Goal: Transaction & Acquisition: Purchase product/service

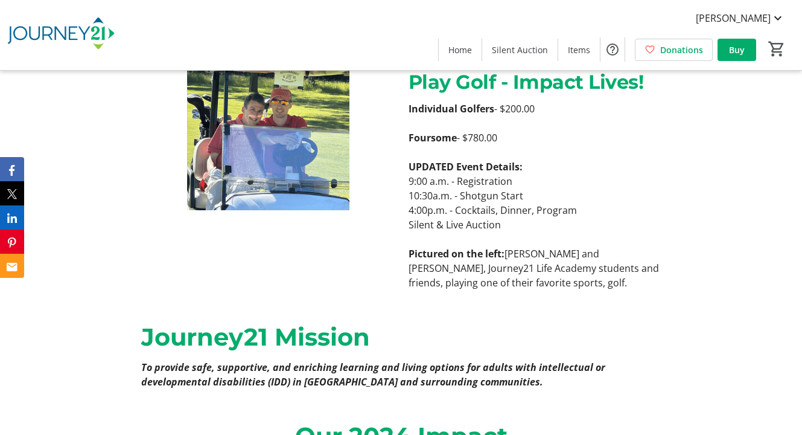
scroll to position [406, 0]
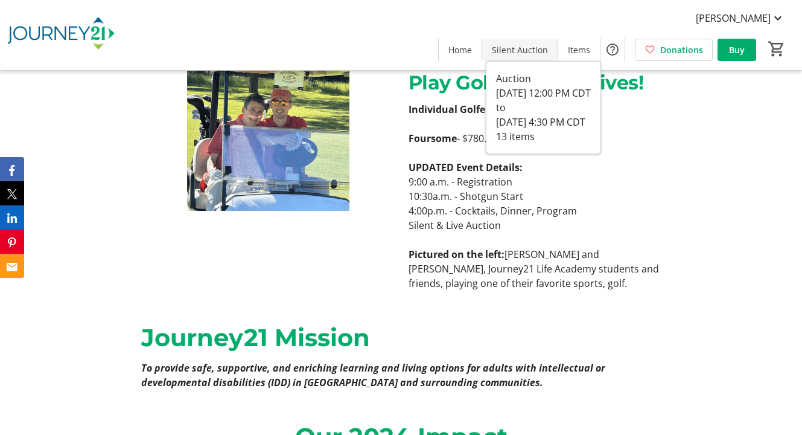
click at [535, 48] on span "Silent Auction" at bounding box center [520, 49] width 56 height 13
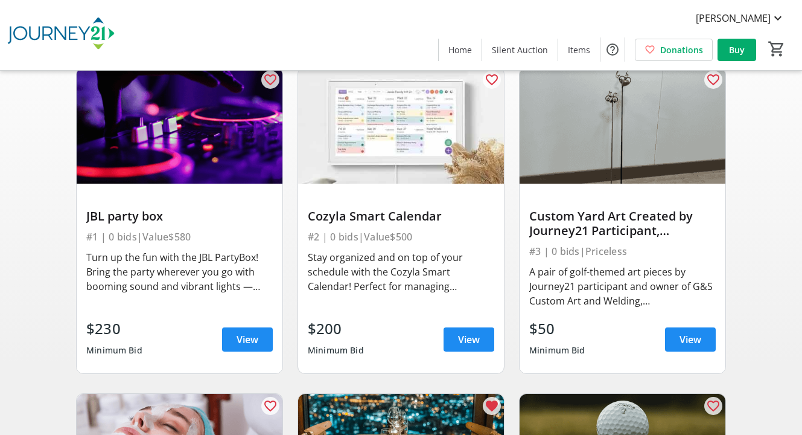
scroll to position [151, 0]
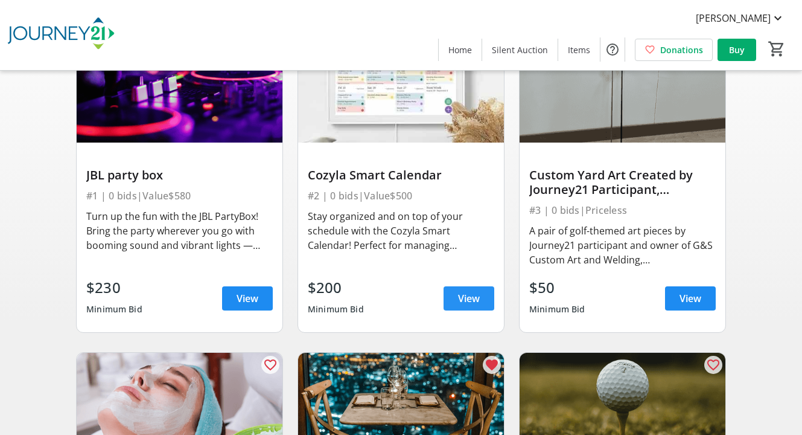
click at [466, 299] on span "View" at bounding box center [469, 298] width 22 height 14
click at [409, 140] on img at bounding box center [401, 85] width 206 height 116
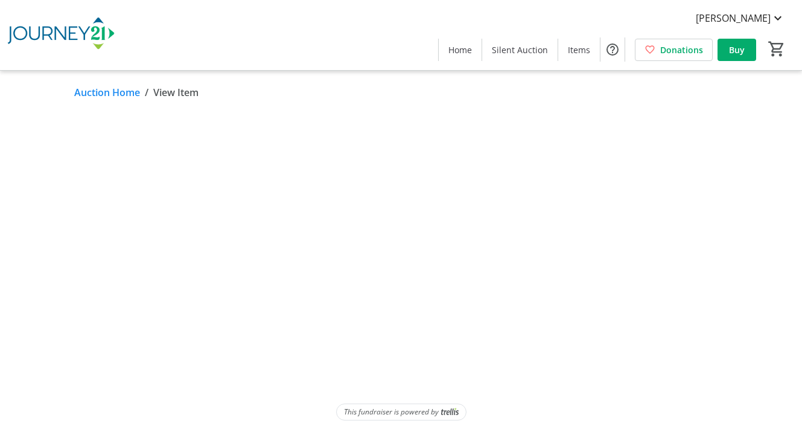
click at [472, 287] on html "[PERSON_NAME] Home Silent Auction Items Donations Buy 0 Home Silent Auction Ite…" at bounding box center [401, 217] width 802 height 435
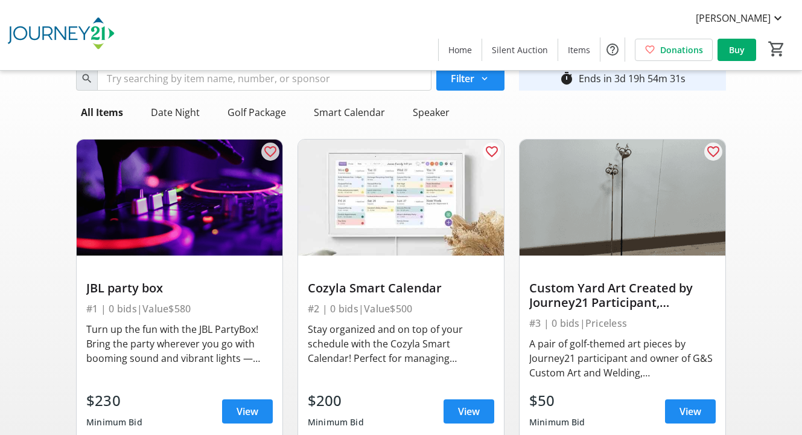
scroll to position [37, 0]
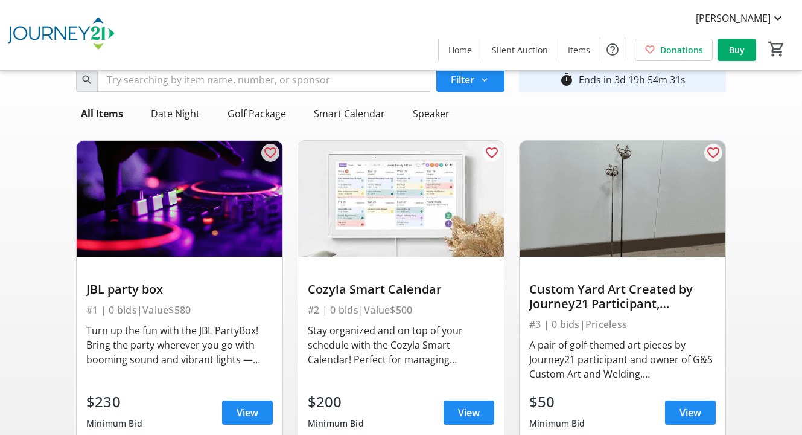
click at [662, 205] on img at bounding box center [623, 199] width 206 height 116
click at [687, 410] on span "View" at bounding box center [691, 412] width 22 height 14
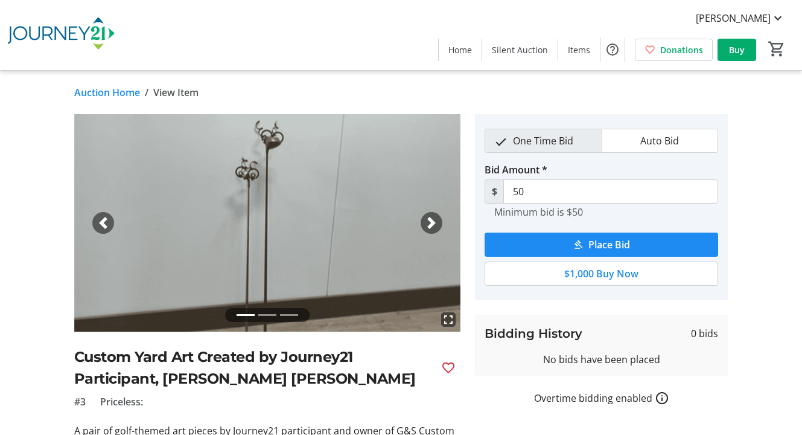
click at [436, 223] on span "button" at bounding box center [432, 223] width 12 height 12
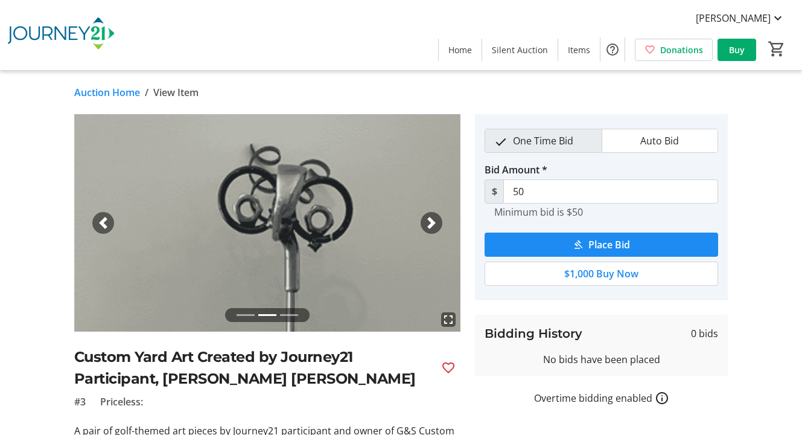
click at [436, 223] on span "button" at bounding box center [432, 223] width 12 height 12
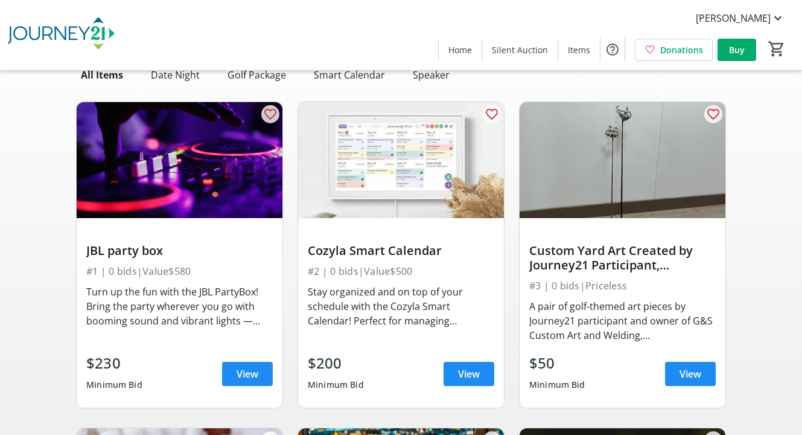
scroll to position [74, 0]
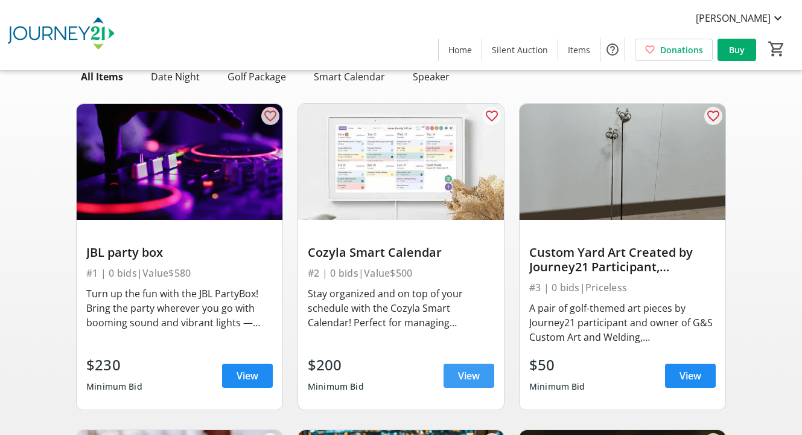
click at [457, 372] on span at bounding box center [469, 375] width 51 height 29
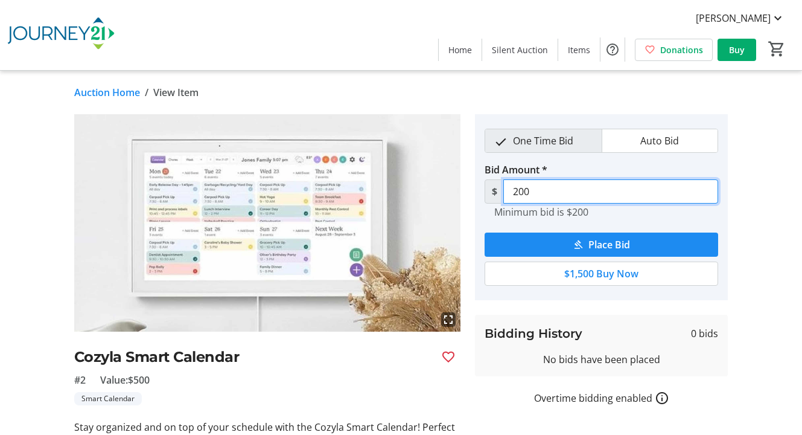
click at [586, 195] on input "200" at bounding box center [610, 191] width 215 height 24
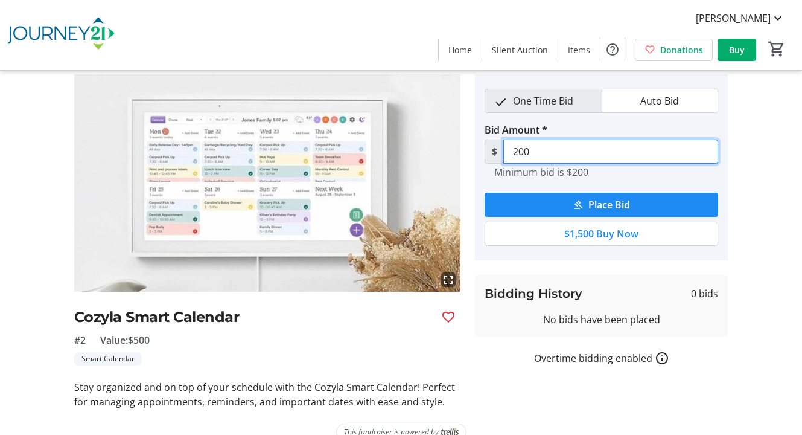
scroll to position [33, 0]
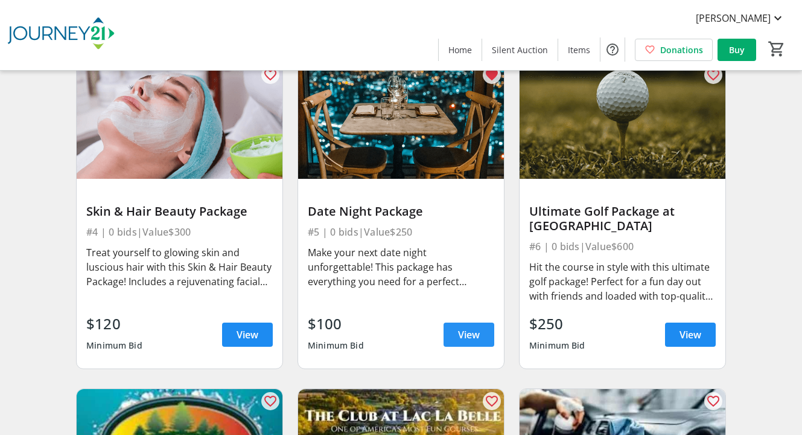
scroll to position [442, 0]
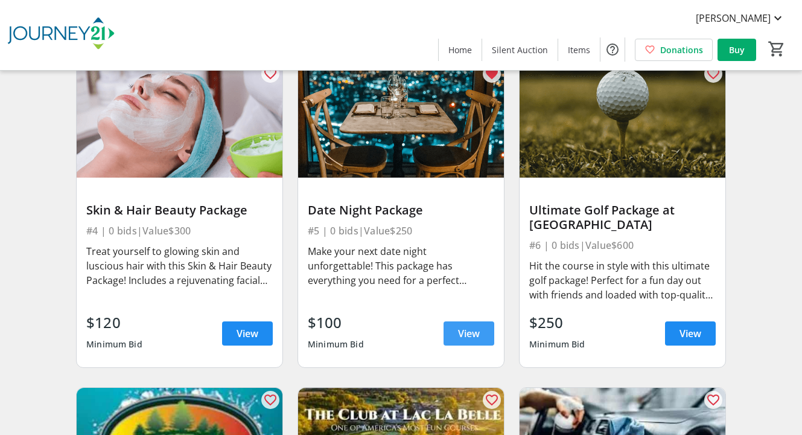
click at [467, 336] on span "View" at bounding box center [469, 333] width 22 height 14
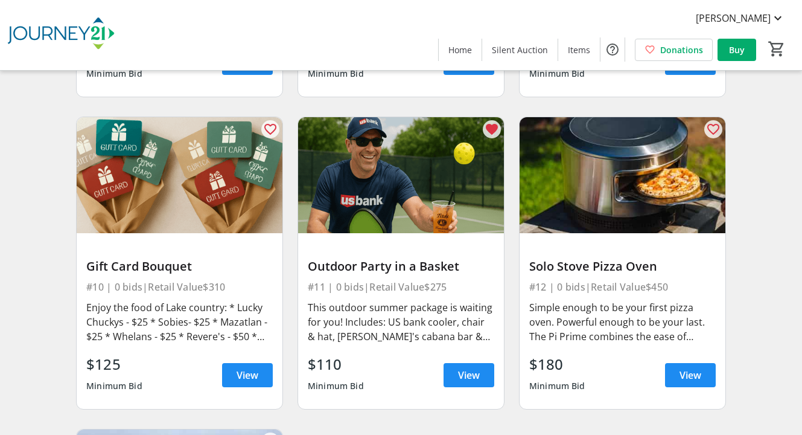
scroll to position [1039, 0]
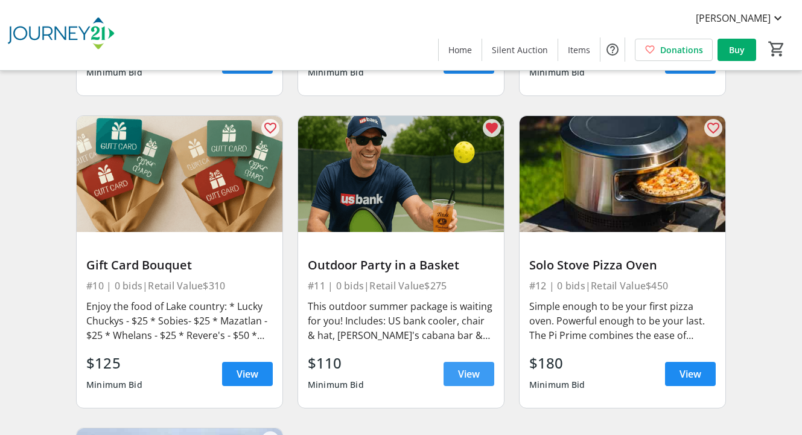
click at [474, 375] on span "View" at bounding box center [469, 373] width 22 height 14
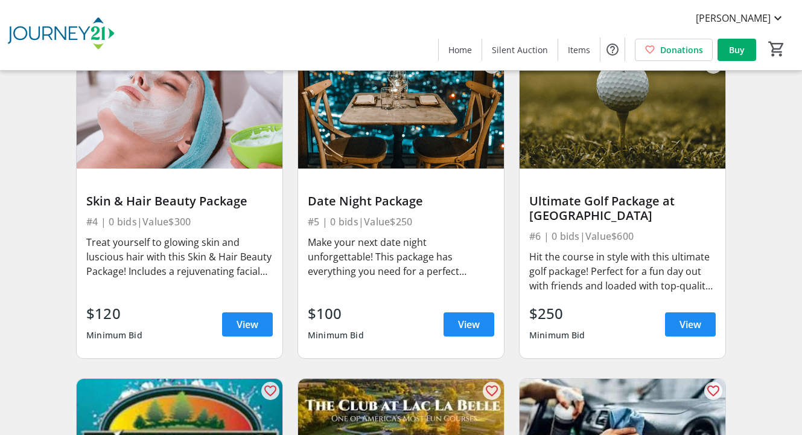
scroll to position [454, 0]
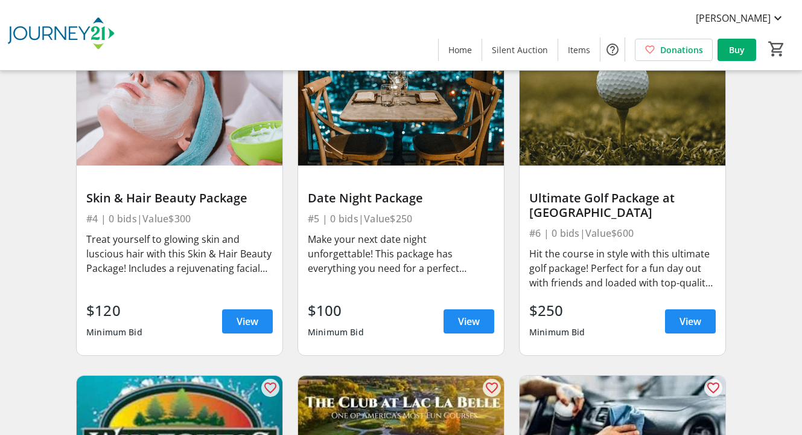
click at [171, 153] on img at bounding box center [180, 107] width 206 height 116
click at [237, 317] on span "View" at bounding box center [248, 321] width 22 height 14
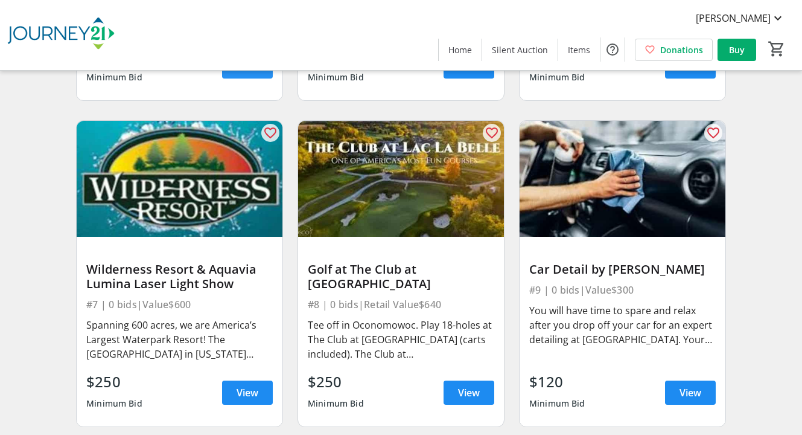
scroll to position [710, 0]
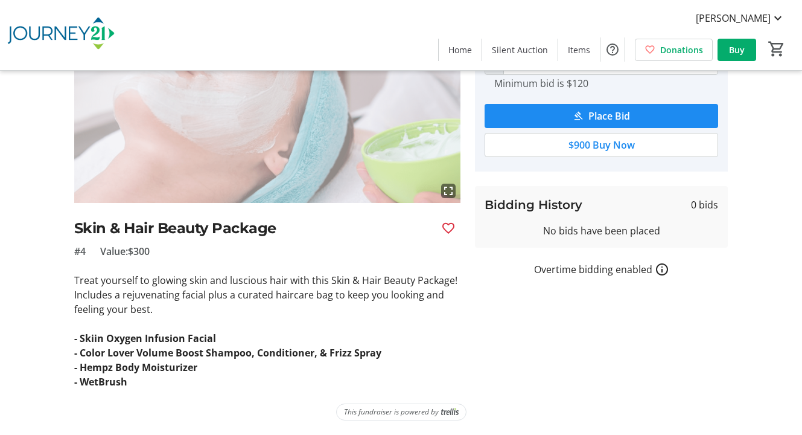
scroll to position [126, 0]
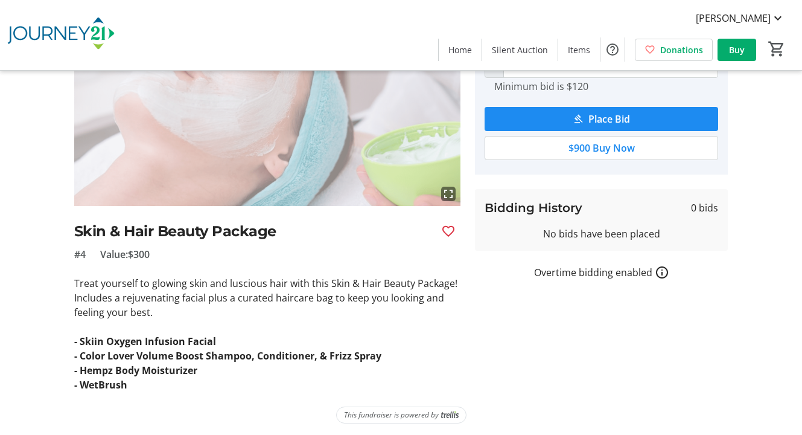
click at [292, 333] on p at bounding box center [267, 326] width 387 height 14
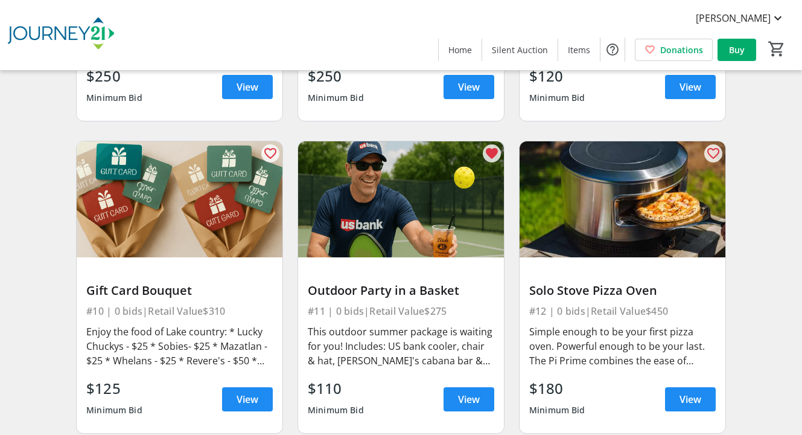
scroll to position [1038, 0]
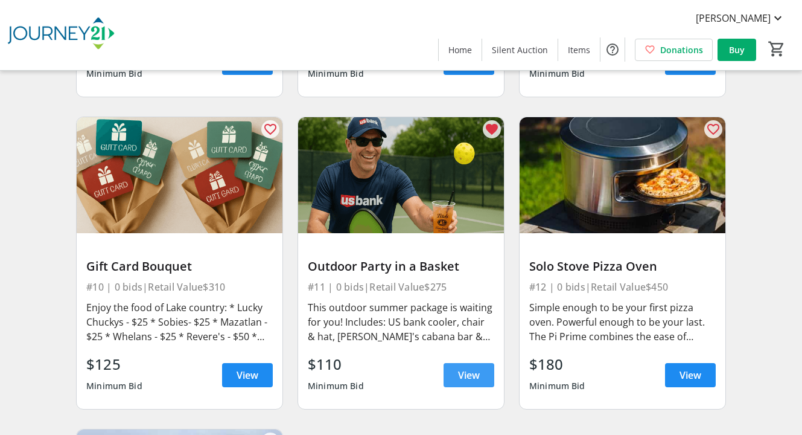
click at [464, 376] on span "View" at bounding box center [469, 375] width 22 height 14
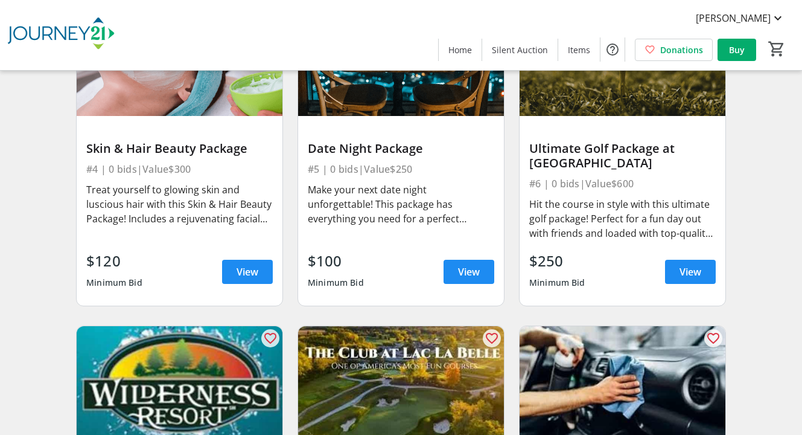
scroll to position [470, 0]
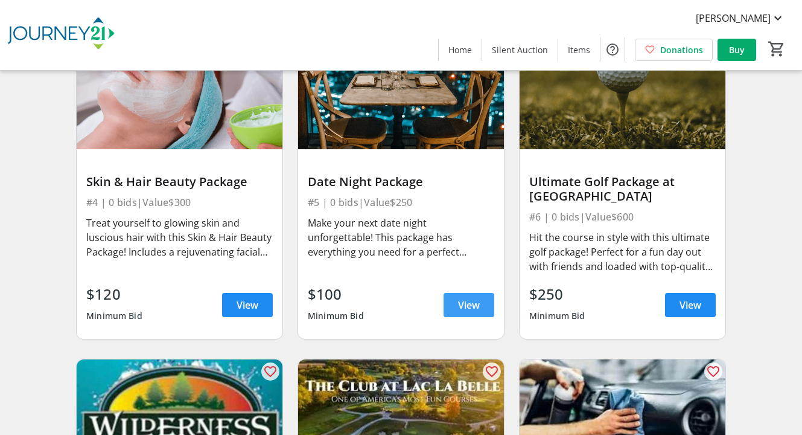
click at [473, 305] on span "View" at bounding box center [469, 305] width 22 height 14
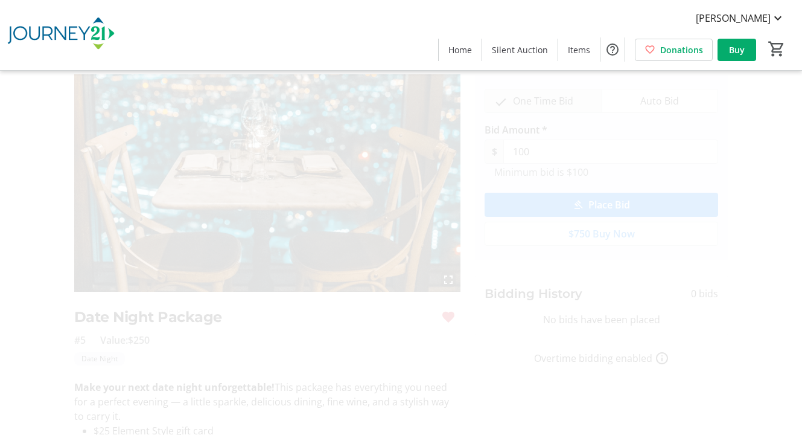
scroll to position [38, 0]
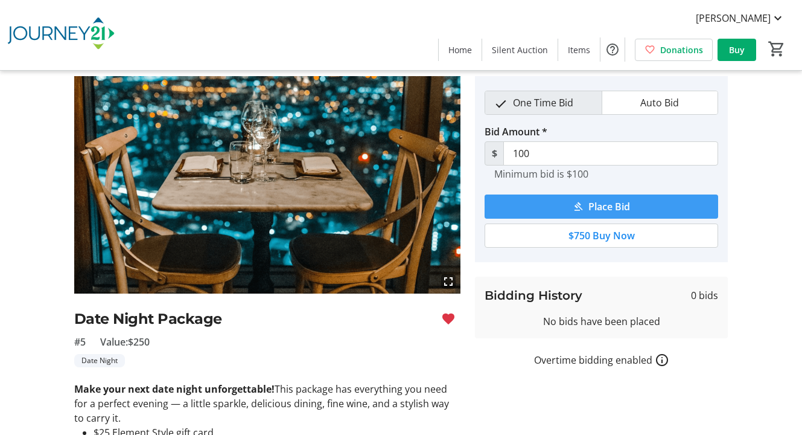
click at [680, 206] on span "submit" at bounding box center [602, 206] width 234 height 29
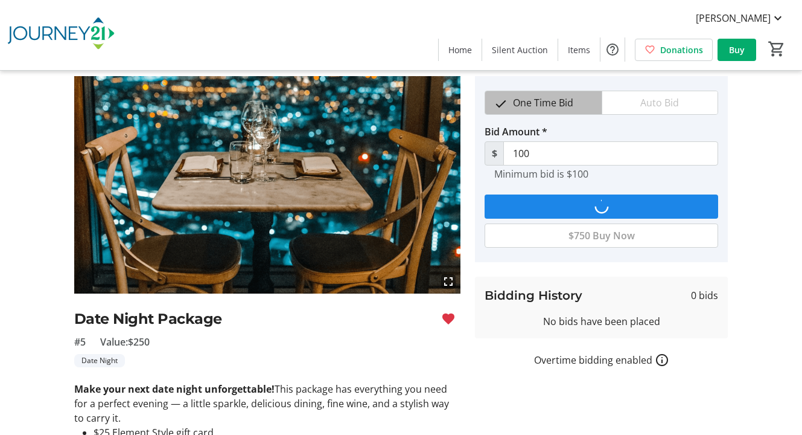
scroll to position [0, 0]
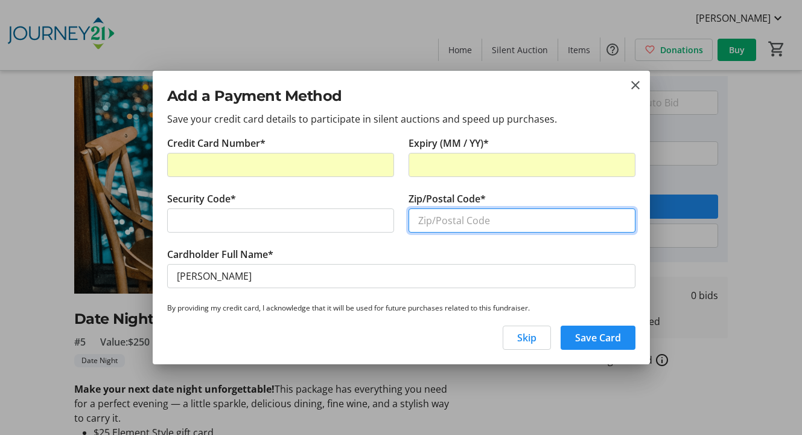
click at [454, 221] on input "Zip/Postal Code*" at bounding box center [522, 220] width 227 height 24
type input "53072"
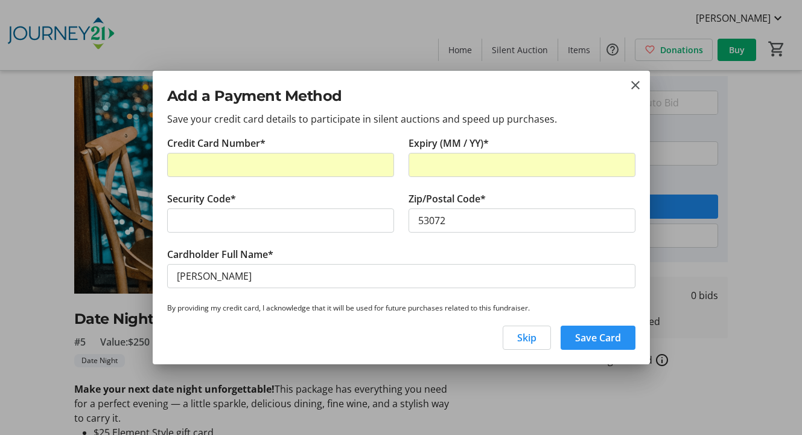
click at [592, 336] on span "Save Card" at bounding box center [598, 337] width 46 height 14
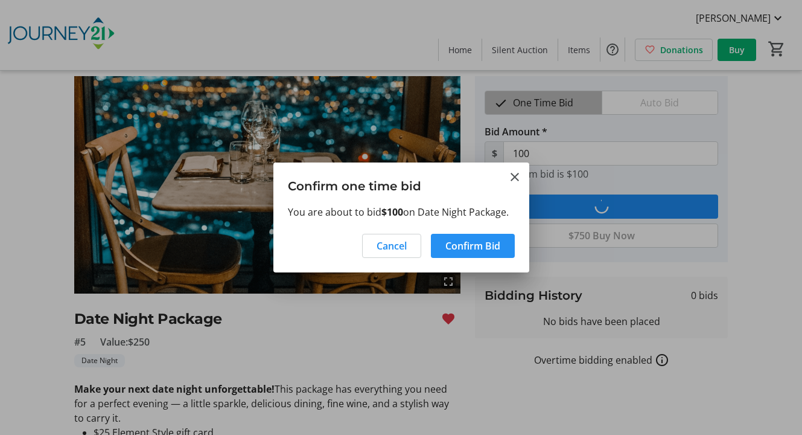
click at [477, 247] on span "Confirm Bid" at bounding box center [472, 245] width 55 height 14
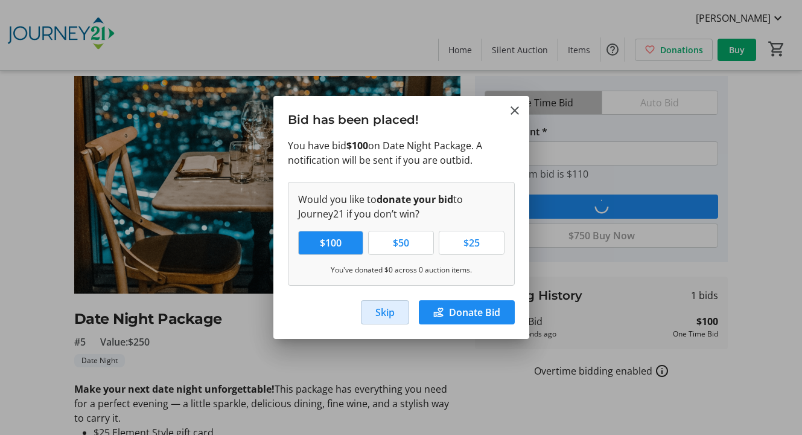
click at [381, 311] on span "Skip" at bounding box center [384, 312] width 19 height 14
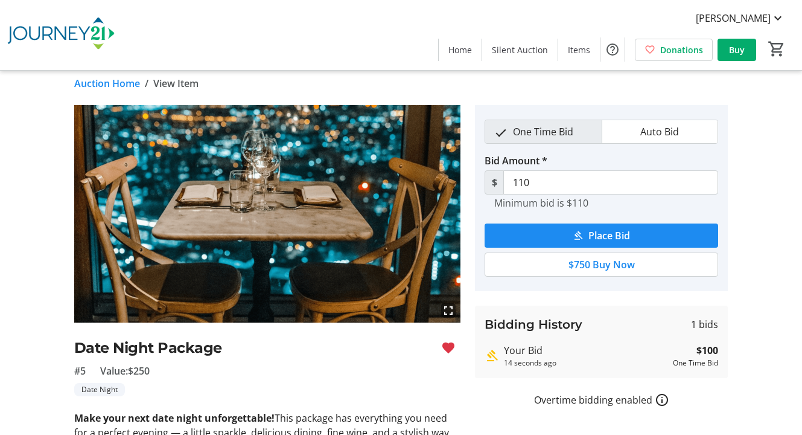
scroll to position [4, 0]
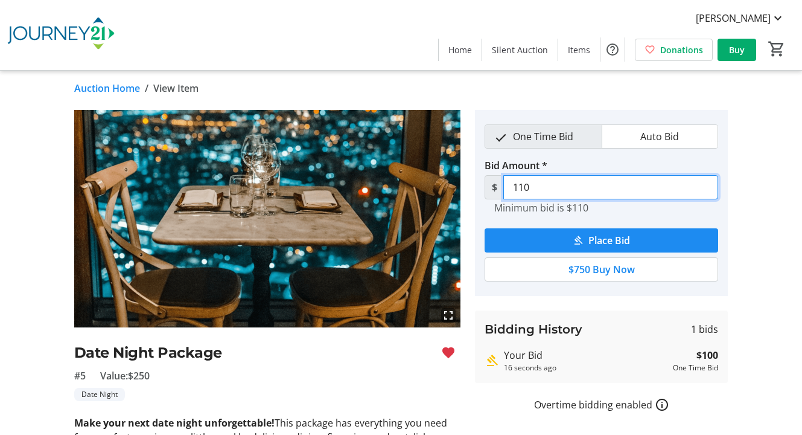
click at [577, 186] on input "110" at bounding box center [610, 187] width 215 height 24
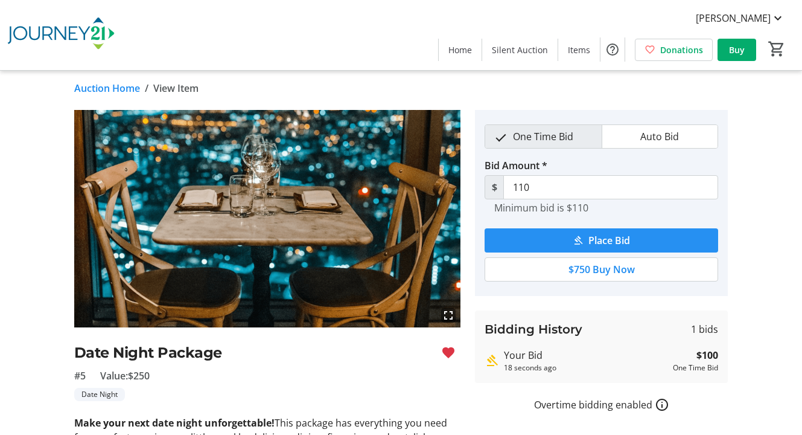
click at [576, 241] on mat-icon "submit" at bounding box center [578, 240] width 11 height 11
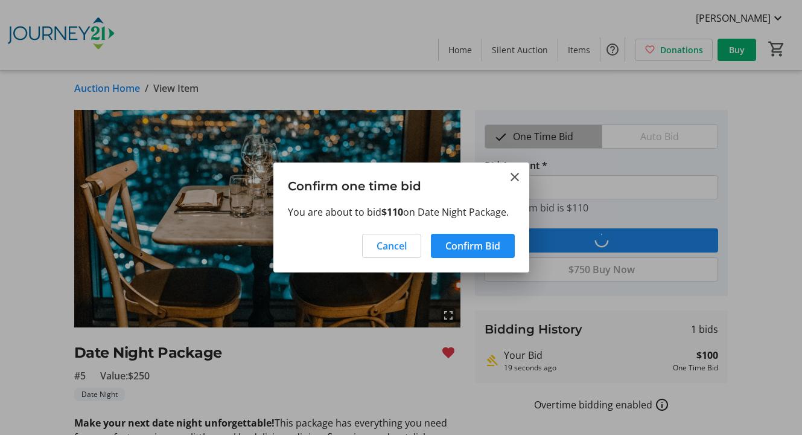
scroll to position [0, 0]
click at [451, 243] on span "Confirm Bid" at bounding box center [472, 245] width 55 height 14
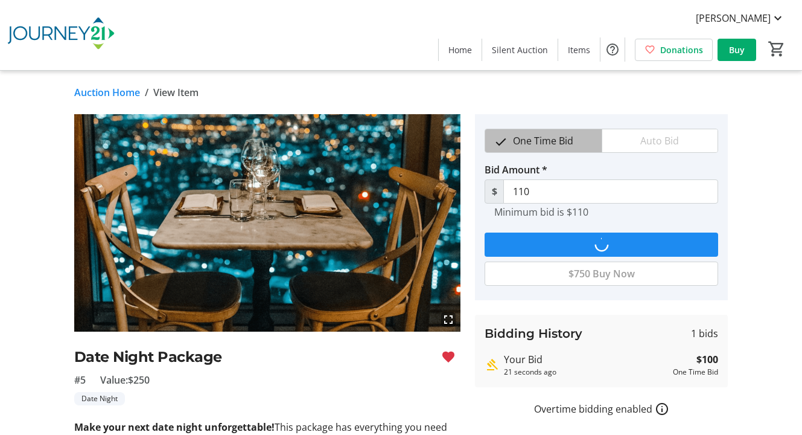
scroll to position [4, 0]
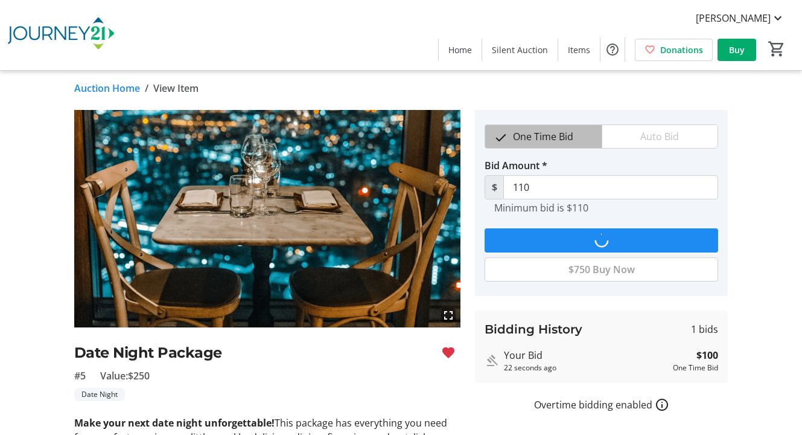
type input "120"
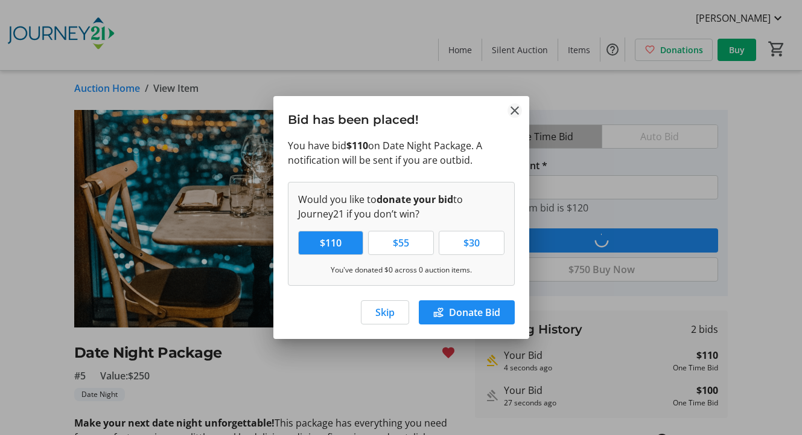
click at [516, 106] on mat-icon "Close" at bounding box center [515, 110] width 14 height 14
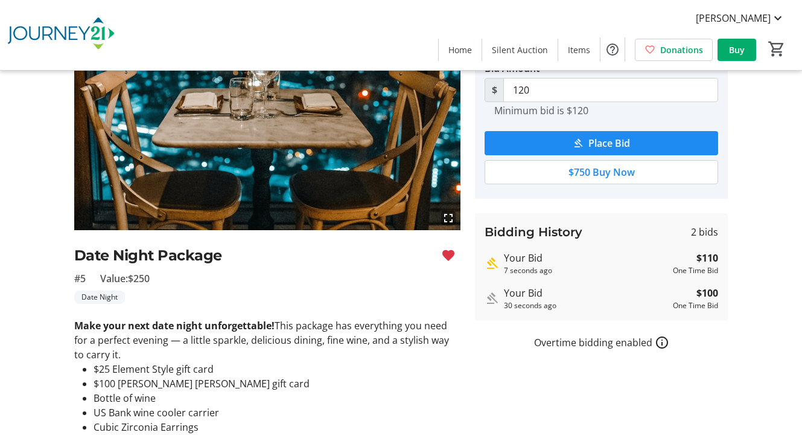
scroll to position [100, 0]
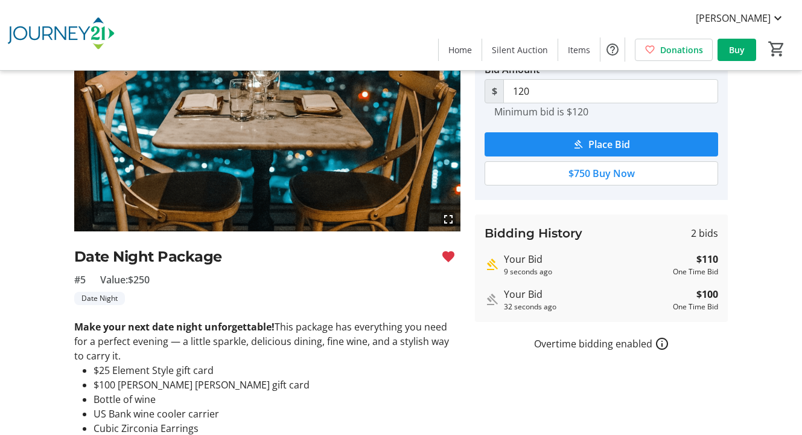
click at [637, 269] on div "9 seconds ago" at bounding box center [586, 271] width 164 height 11
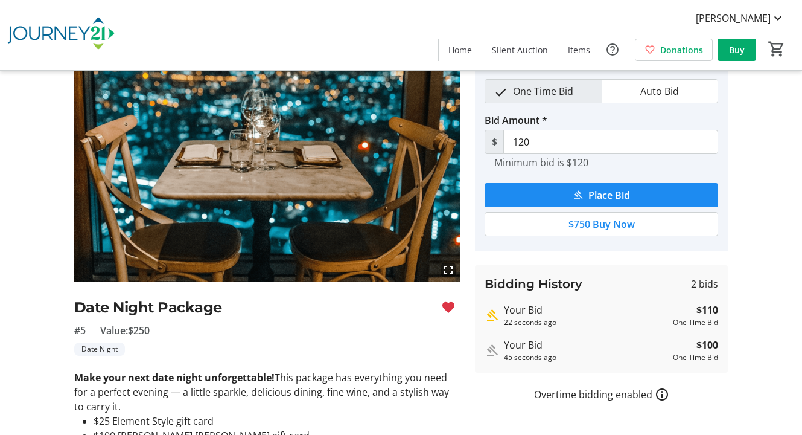
scroll to position [0, 0]
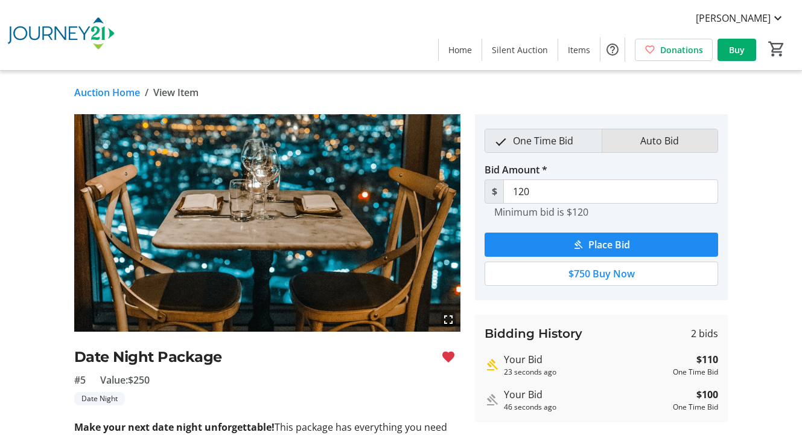
click at [659, 144] on span "Auto Bid" at bounding box center [659, 140] width 53 height 23
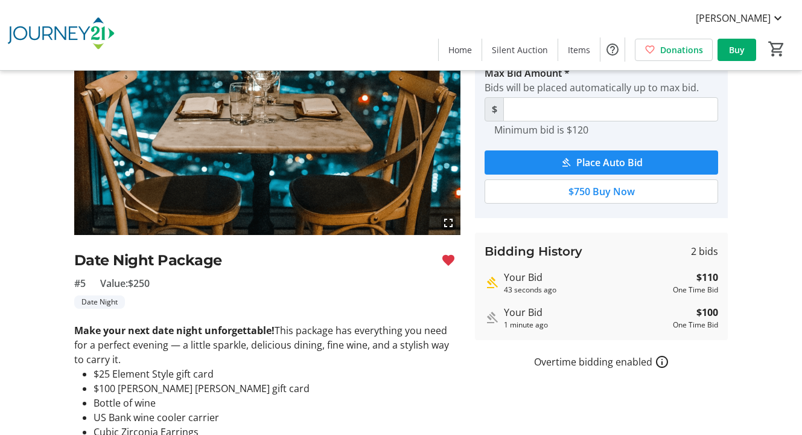
scroll to position [95, 0]
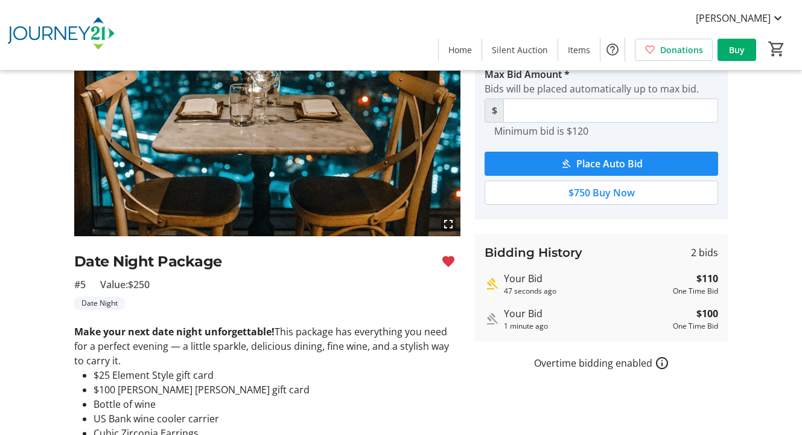
click at [674, 266] on div "Bidding History 2 bids Your Bid 47 seconds ago $110 One Time Bid Your Bid 1 min…" at bounding box center [601, 287] width 253 height 107
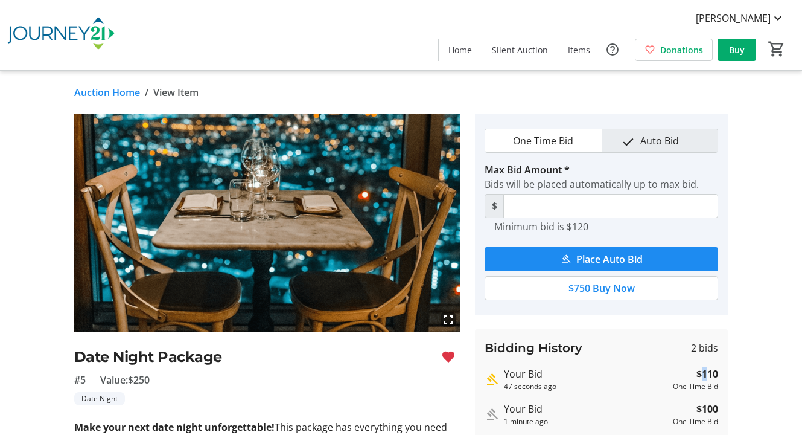
scroll to position [1, 0]
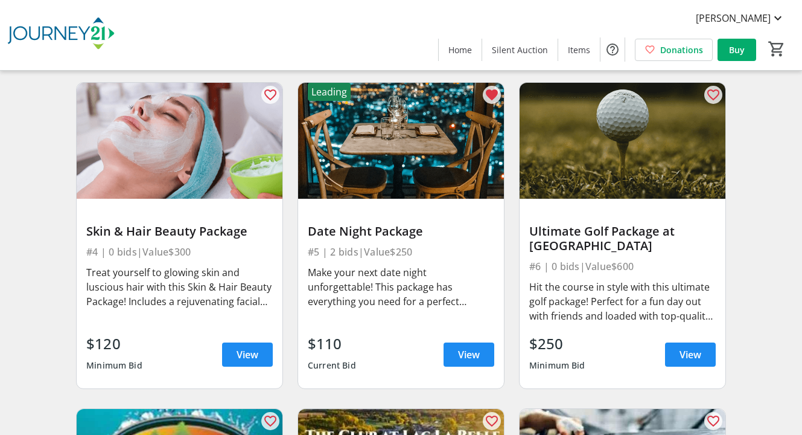
scroll to position [422, 0]
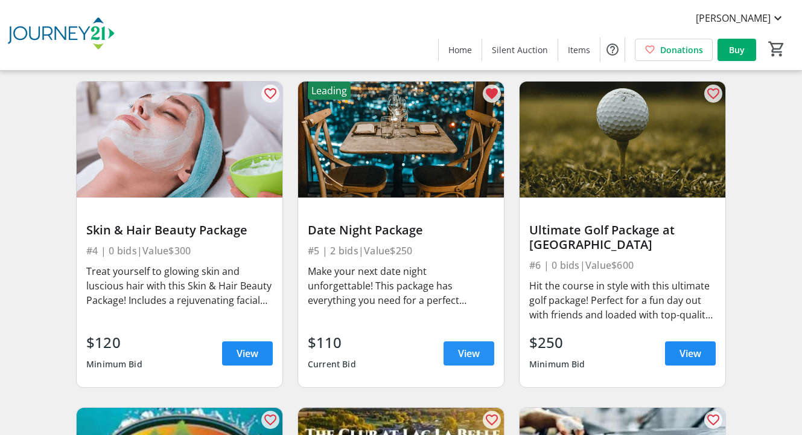
click at [468, 347] on span "View" at bounding box center [469, 353] width 22 height 14
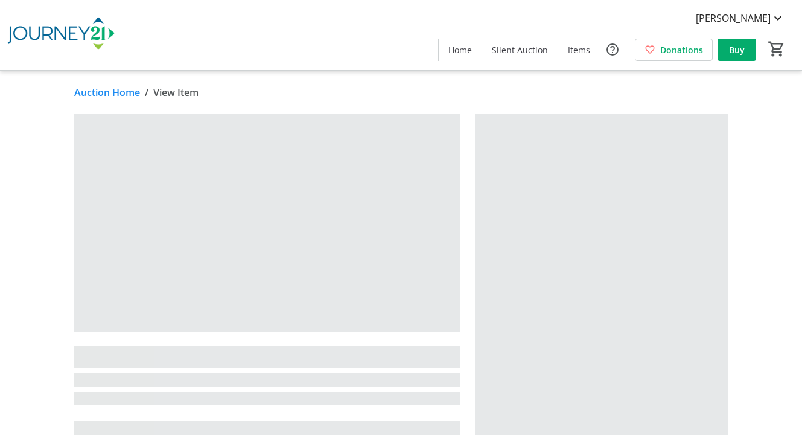
click at [602, 284] on div at bounding box center [601, 304] width 253 height 381
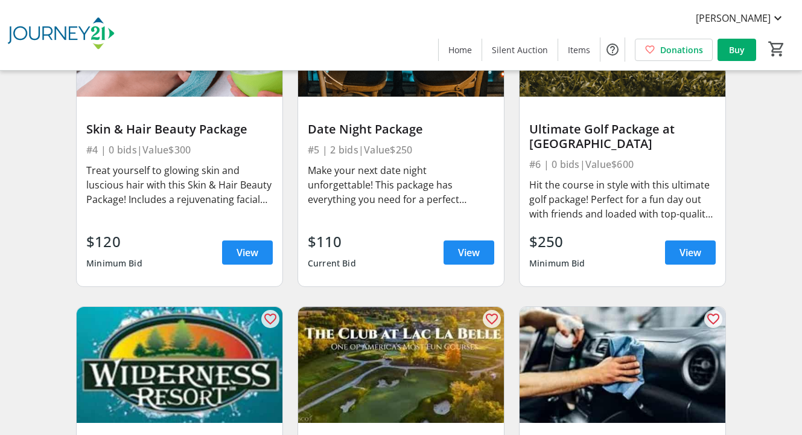
scroll to position [518, 0]
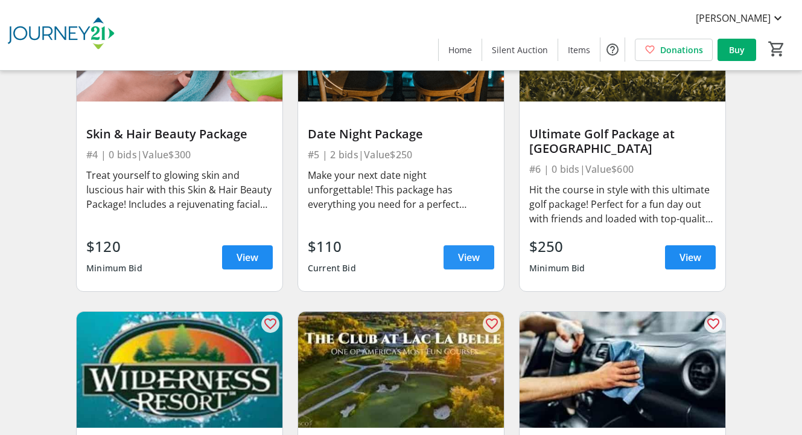
click at [467, 258] on span "View" at bounding box center [469, 257] width 22 height 14
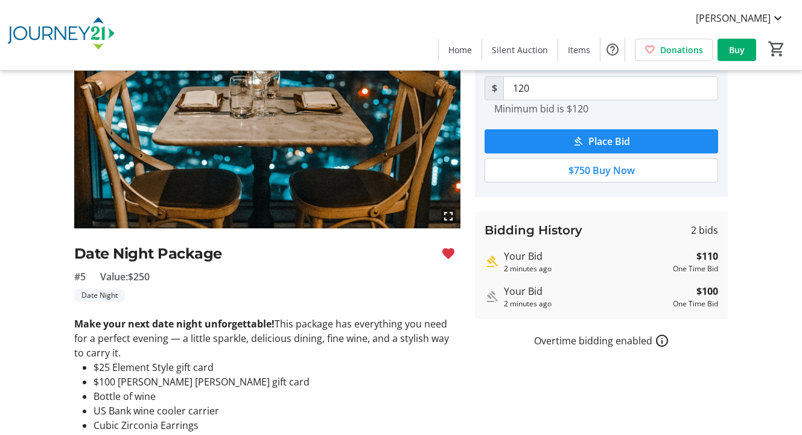
scroll to position [102, 0]
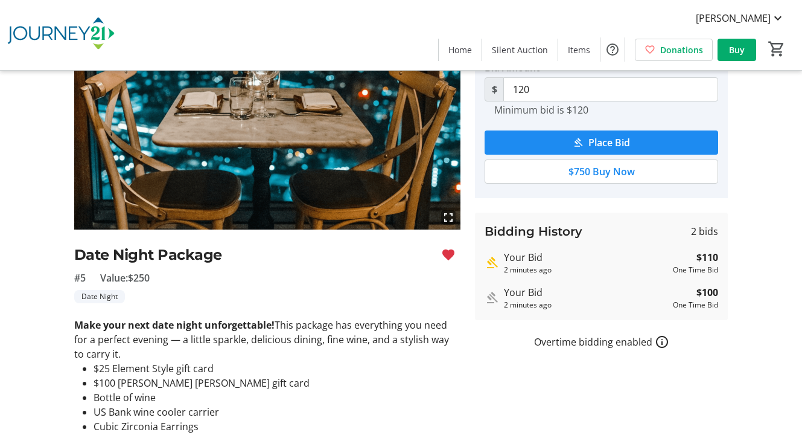
click at [656, 340] on mat-icon "How overtime bidding works for silent auctions" at bounding box center [662, 341] width 14 height 14
